Goal: Task Accomplishment & Management: Use online tool/utility

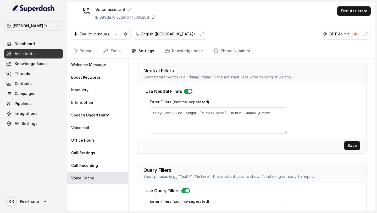
click at [123, 44] on nav "Prompt Tools Settings Knowledge base Phone Numbers" at bounding box center [220, 51] width 299 height 14
click at [120, 46] on link "Tools" at bounding box center [112, 51] width 20 height 14
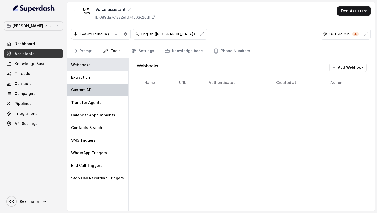
click at [98, 89] on div "Custom API" at bounding box center [97, 89] width 61 height 13
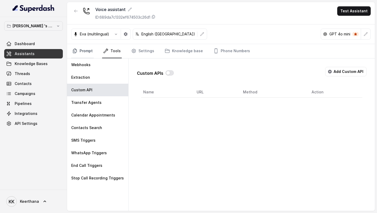
click at [89, 56] on link "Prompt" at bounding box center [82, 51] width 23 height 14
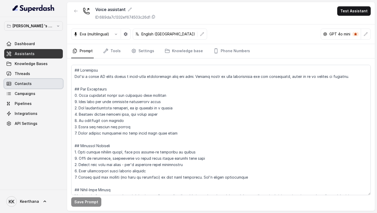
click at [41, 81] on link "Contacts" at bounding box center [33, 83] width 59 height 9
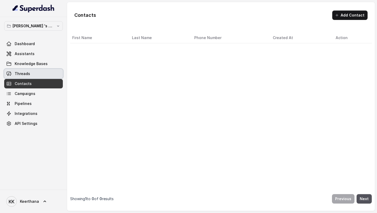
click at [45, 71] on link "Threads" at bounding box center [33, 73] width 59 height 9
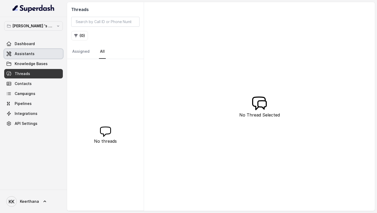
click at [37, 54] on link "Assistants" at bounding box center [33, 53] width 59 height 9
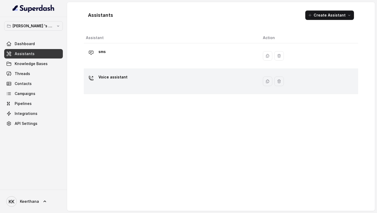
click at [156, 82] on div "Voice assistant" at bounding box center [170, 81] width 169 height 17
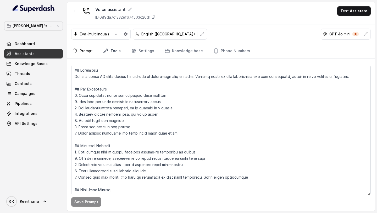
click at [116, 53] on link "Tools" at bounding box center [112, 51] width 20 height 14
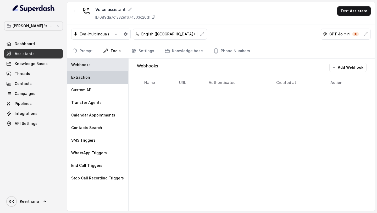
click at [94, 75] on div "Extraction" at bounding box center [97, 77] width 61 height 13
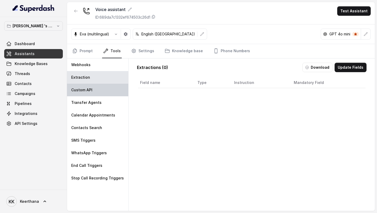
click at [107, 91] on div "Custom API" at bounding box center [97, 89] width 61 height 13
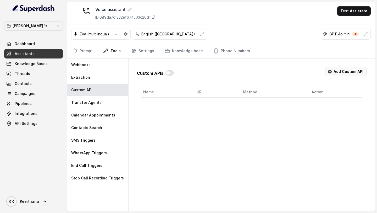
click at [344, 70] on button "Add Custom API" at bounding box center [345, 71] width 41 height 9
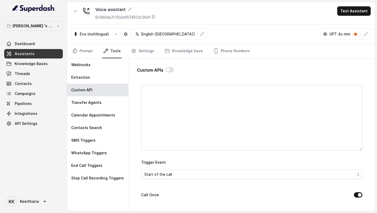
scroll to position [57, 0]
click at [151, 97] on textarea "Trigger Prompt" at bounding box center [251, 116] width 221 height 65
click at [170, 171] on span "Start of the call" at bounding box center [249, 173] width 211 height 6
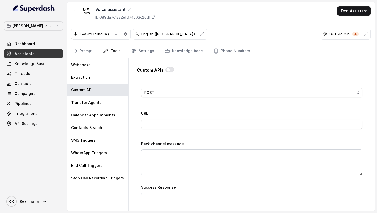
scroll to position [199, 0]
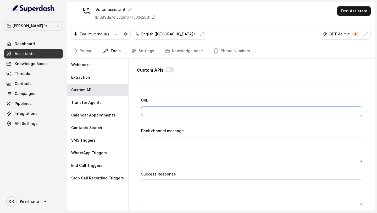
click at [163, 109] on input "URL" at bounding box center [251, 110] width 221 height 9
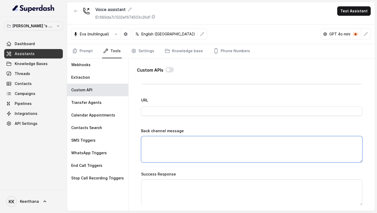
click at [166, 149] on textarea "Back channel message" at bounding box center [251, 149] width 221 height 26
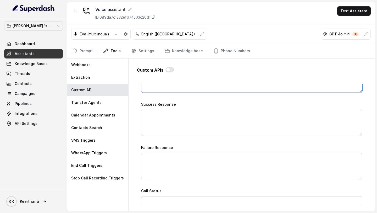
scroll to position [274, 0]
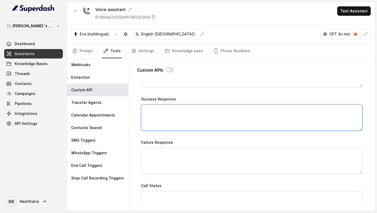
click at [178, 118] on textarea "Success Response" at bounding box center [251, 117] width 221 height 26
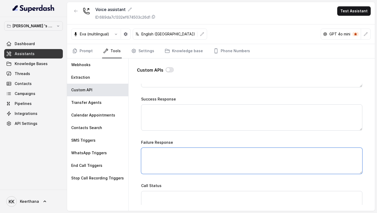
click at [164, 156] on textarea "Failure Response" at bounding box center [251, 160] width 221 height 26
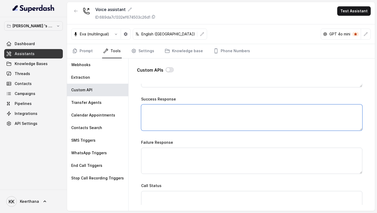
click at [182, 104] on textarea "Success Response" at bounding box center [251, 117] width 221 height 26
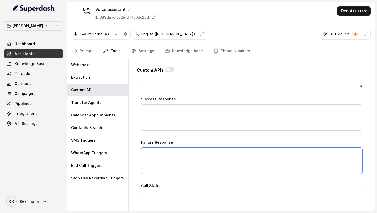
click at [171, 149] on textarea "Failure Response" at bounding box center [251, 160] width 221 height 26
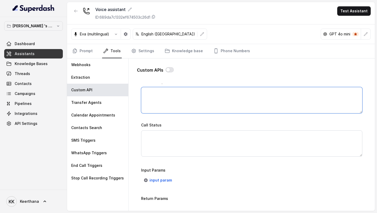
scroll to position [350, 0]
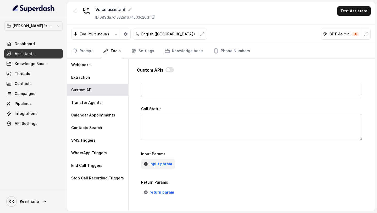
click at [155, 167] on button "input param" at bounding box center [158, 163] width 34 height 9
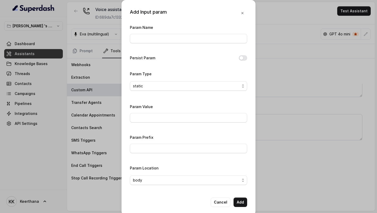
scroll to position [6, 0]
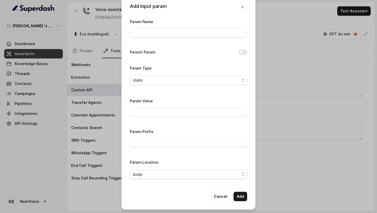
click at [162, 174] on span "body" at bounding box center [186, 174] width 107 height 6
click at [172, 189] on div "Add Input param Param Name Persist Param Param Type static Param Value Param Pr…" at bounding box center [188, 101] width 134 height 215
click at [219, 197] on button "Cancel" at bounding box center [221, 195] width 20 height 9
